Goal: Find specific page/section: Find specific page/section

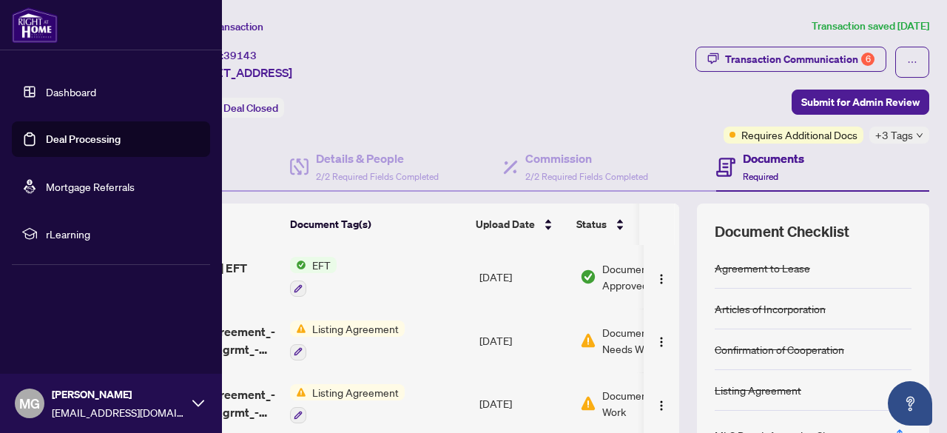
click at [50, 90] on link "Dashboard" at bounding box center [71, 91] width 50 height 13
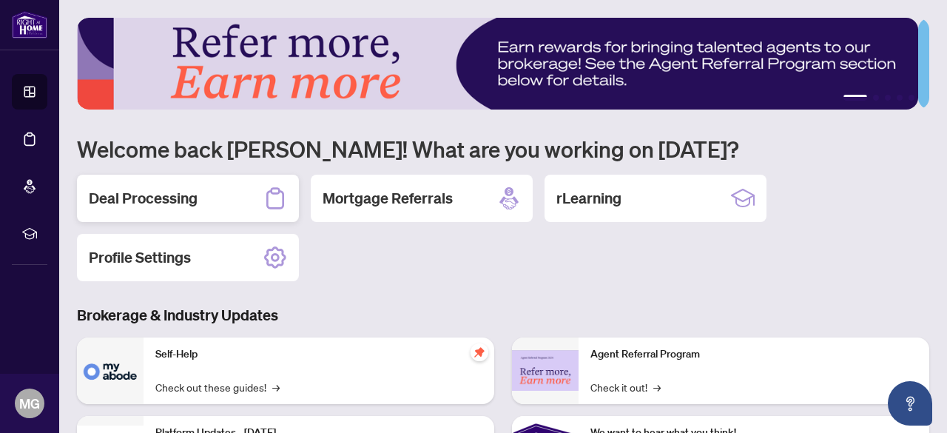
click at [209, 204] on div "Deal Processing" at bounding box center [188, 198] width 222 height 47
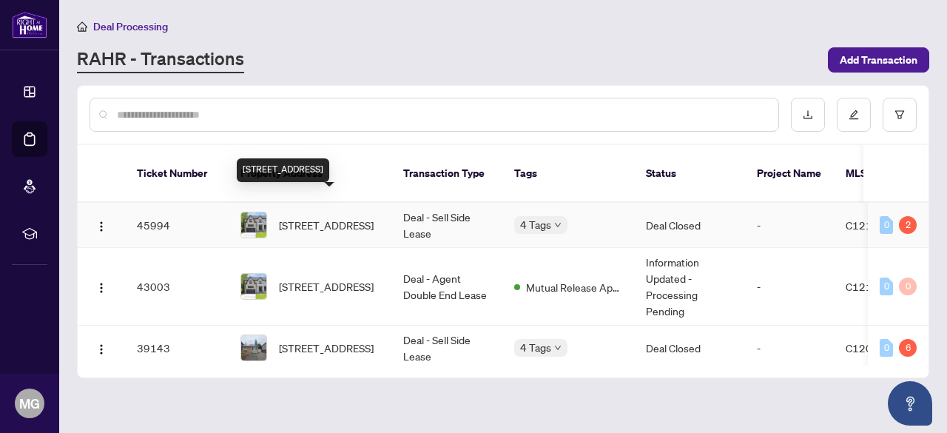
click at [349, 217] on span "[STREET_ADDRESS]" at bounding box center [326, 225] width 95 height 16
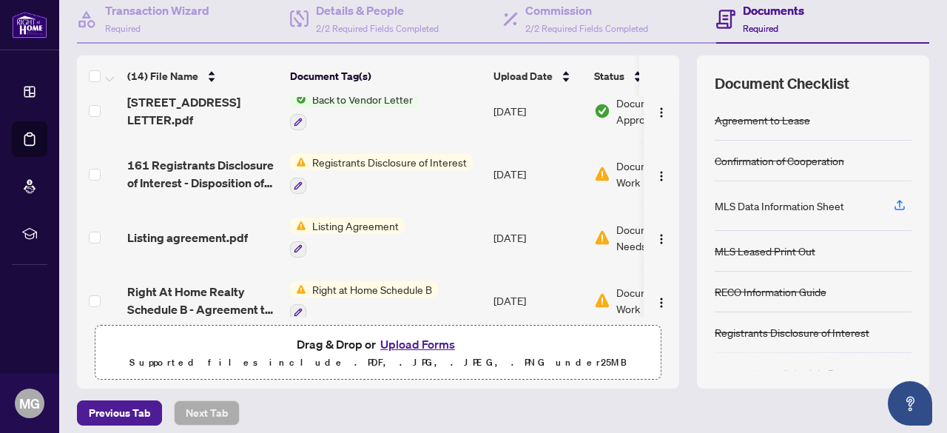
scroll to position [592, 0]
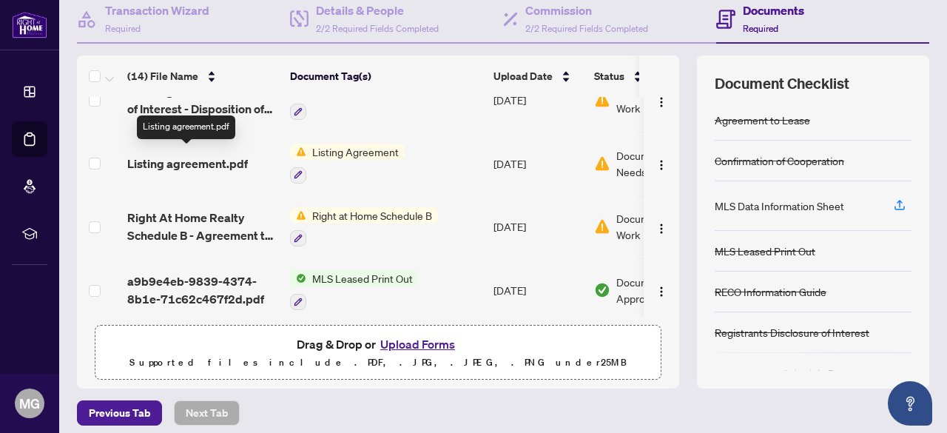
click at [221, 156] on span "Listing agreement.pdf" at bounding box center [187, 164] width 121 height 18
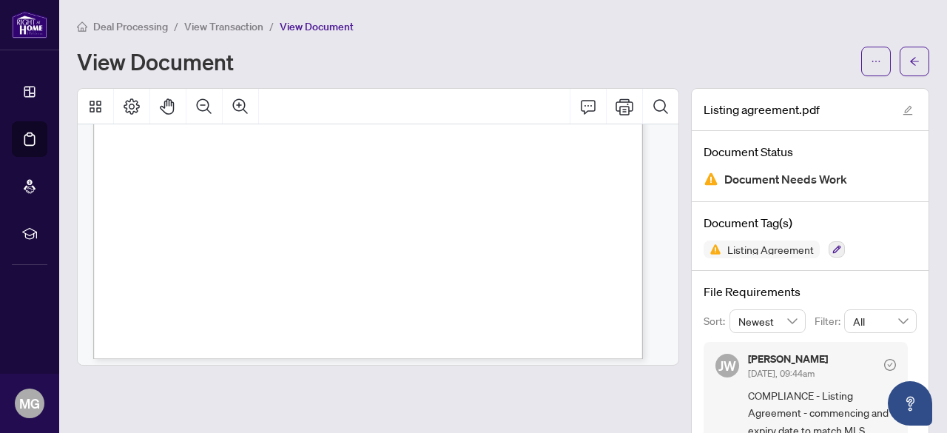
scroll to position [1331, 0]
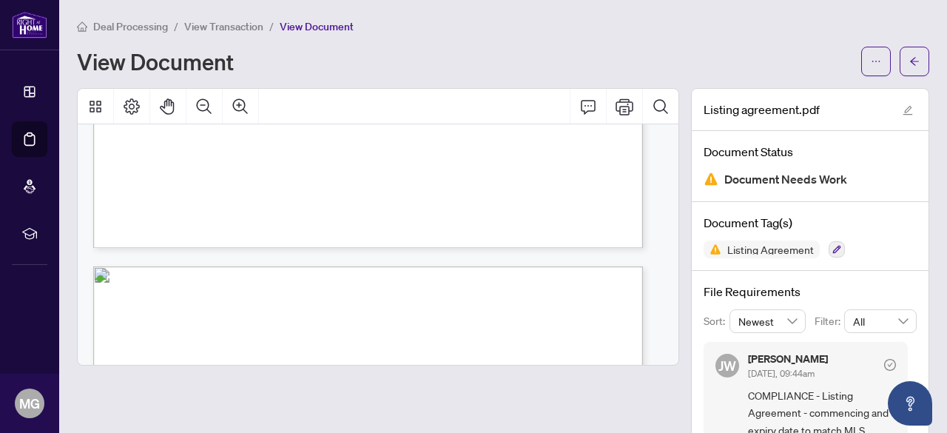
click at [234, 27] on span "View Transaction" at bounding box center [223, 26] width 79 height 13
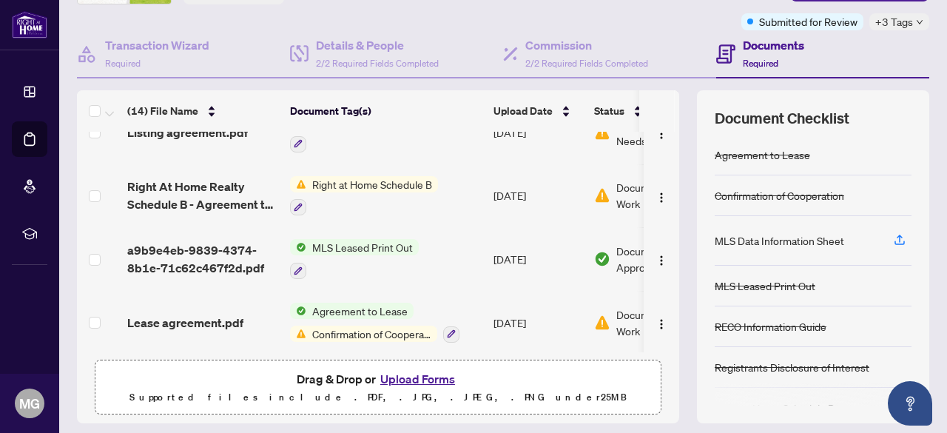
scroll to position [207, 0]
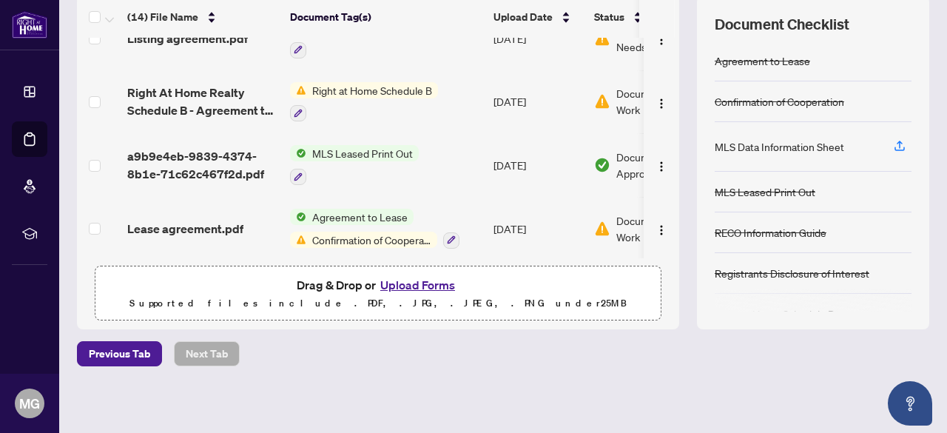
click at [405, 280] on button "Upload Forms" at bounding box center [418, 284] width 84 height 19
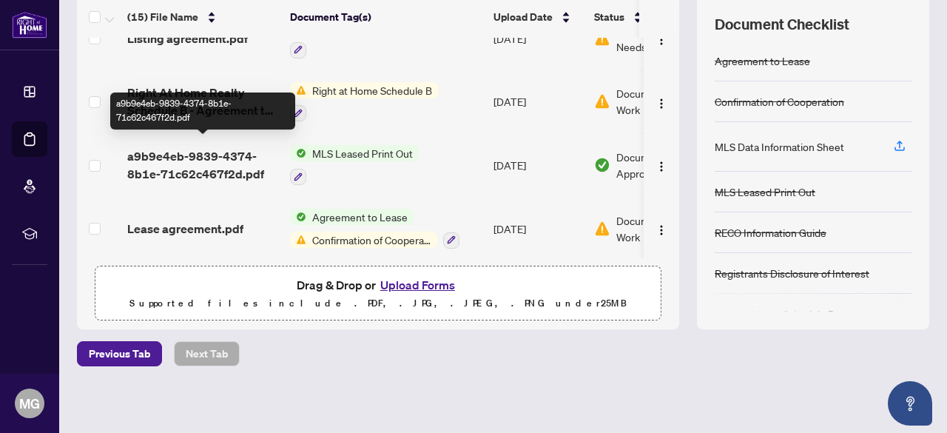
click at [200, 158] on span "a9b9e4eb-9839-4374-8b1e-71c62c467f2d.pdf" at bounding box center [202, 165] width 151 height 36
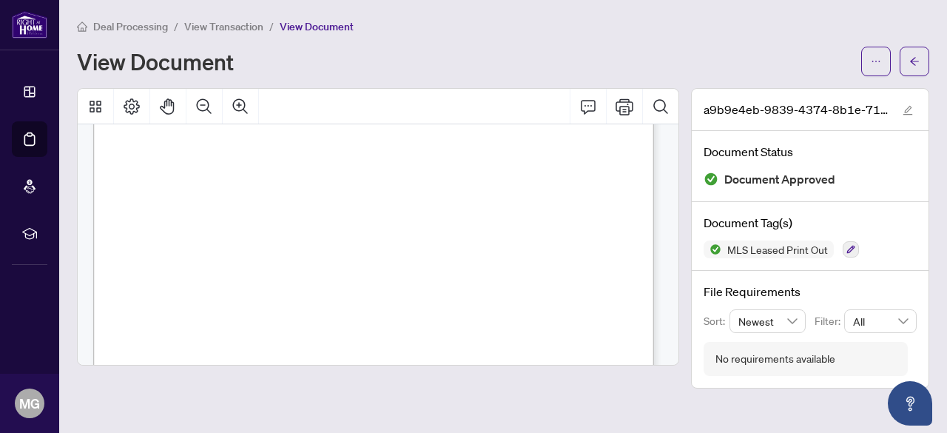
scroll to position [222, 0]
